Goal: Book appointment/travel/reservation

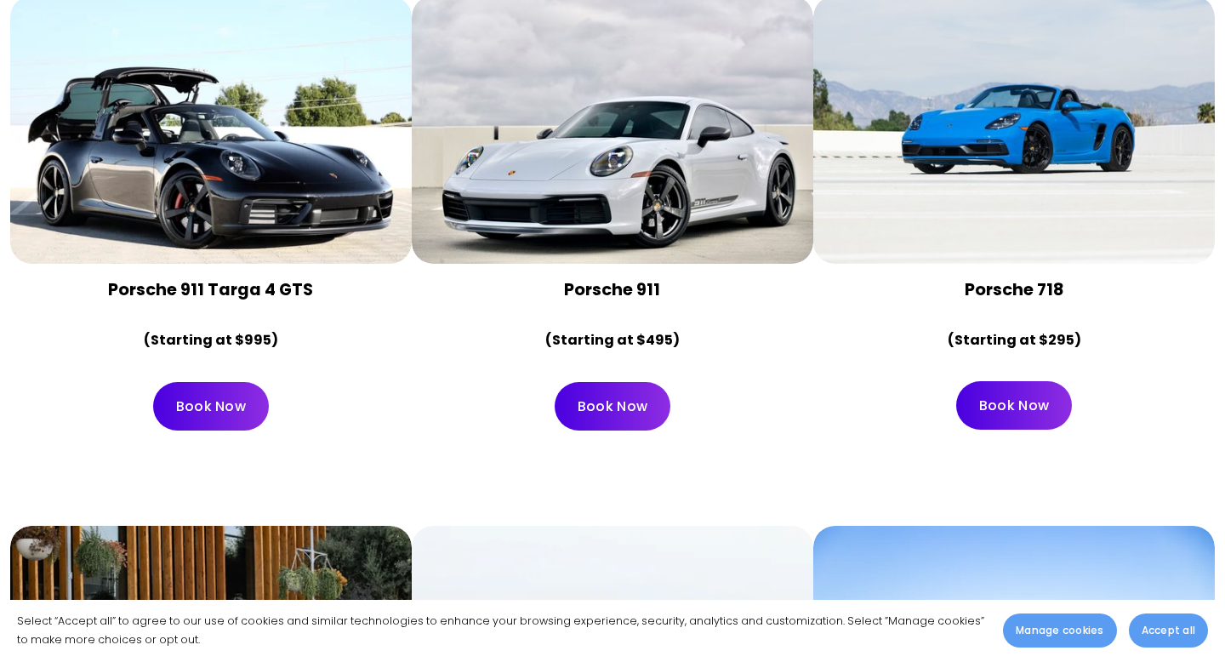
scroll to position [5855, 0]
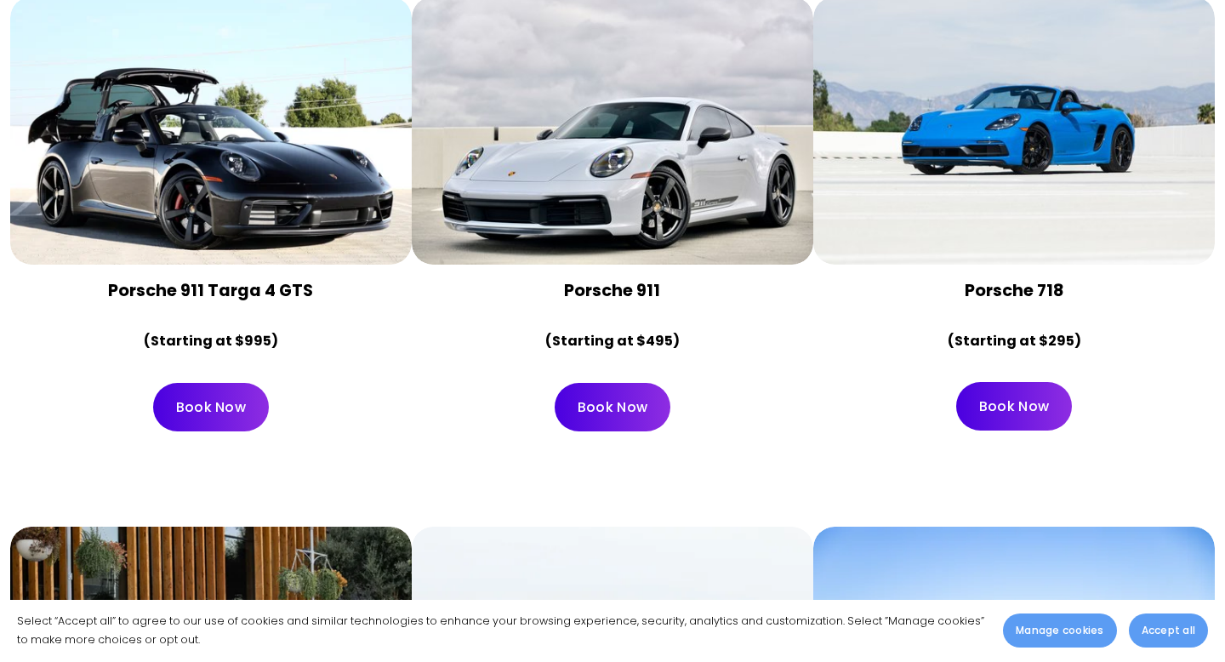
click at [985, 382] on link "Book Now" at bounding box center [1015, 406] width 116 height 49
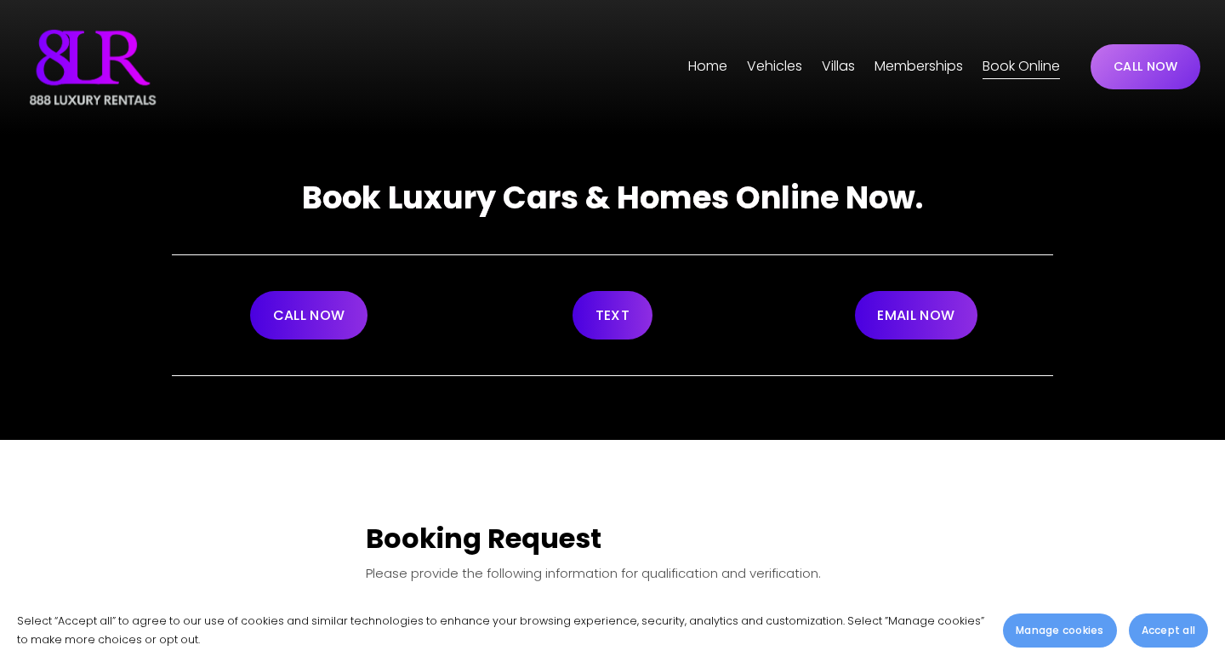
click at [0, 0] on span "[GEOGRAPHIC_DATA]" at bounding box center [0, 0] width 0 height 0
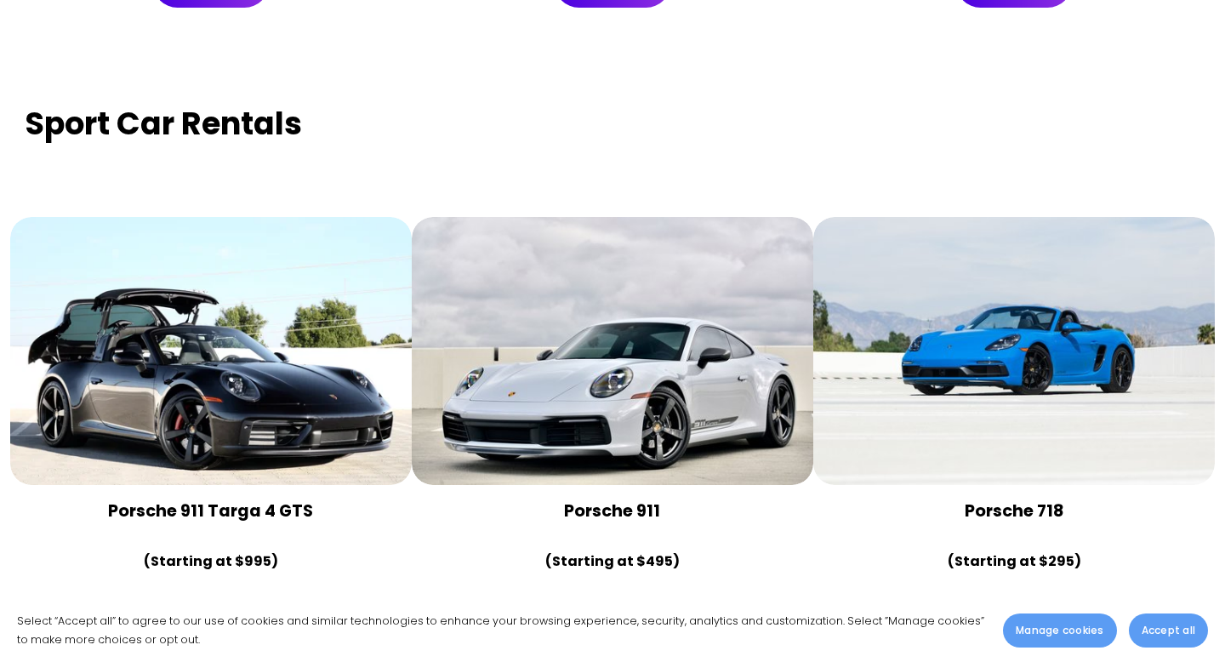
scroll to position [5118, 0]
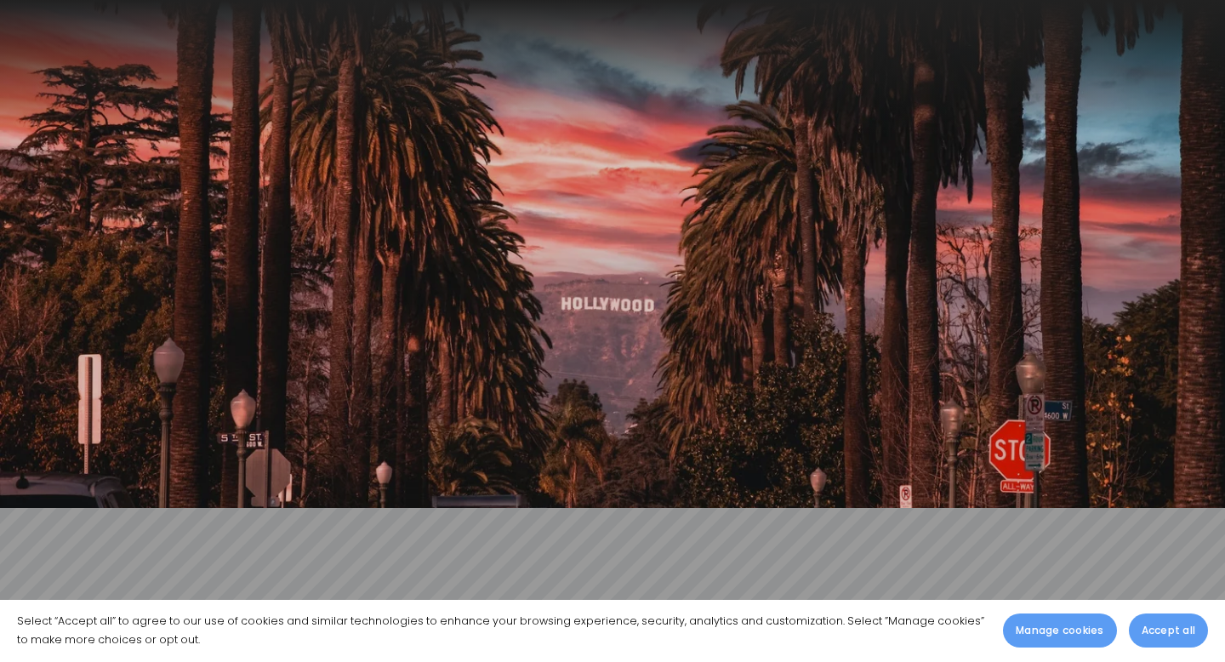
scroll to position [5946, 0]
